Goal: Check status

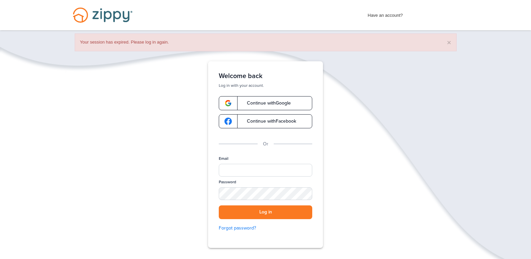
click at [262, 123] on span "Continue with Facebook" at bounding box center [268, 121] width 56 height 5
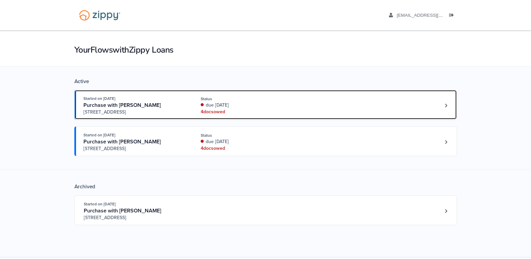
click at [236, 101] on div "Status" at bounding box center [245, 99] width 89 height 6
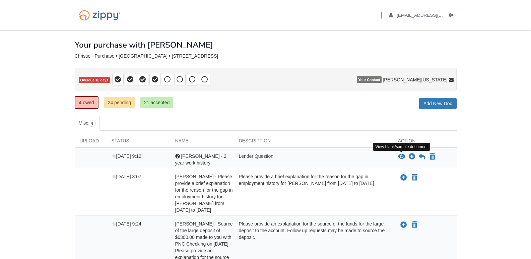
click at [403, 157] on icon "View Alissa - 2 year work history" at bounding box center [401, 156] width 7 height 7
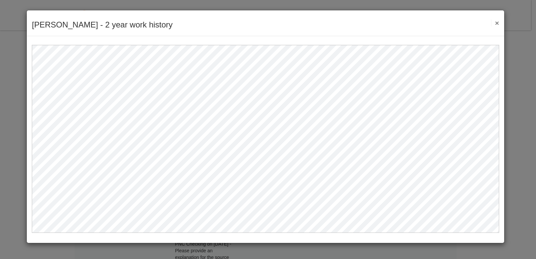
click at [498, 23] on button "×" at bounding box center [495, 22] width 8 height 7
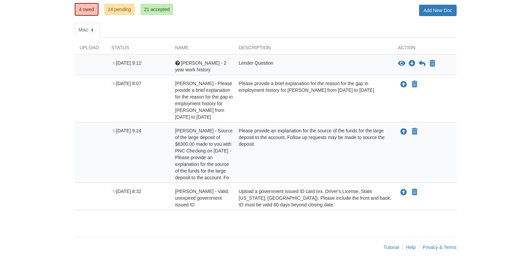
scroll to position [98, 0]
